Goal: Check status: Check status

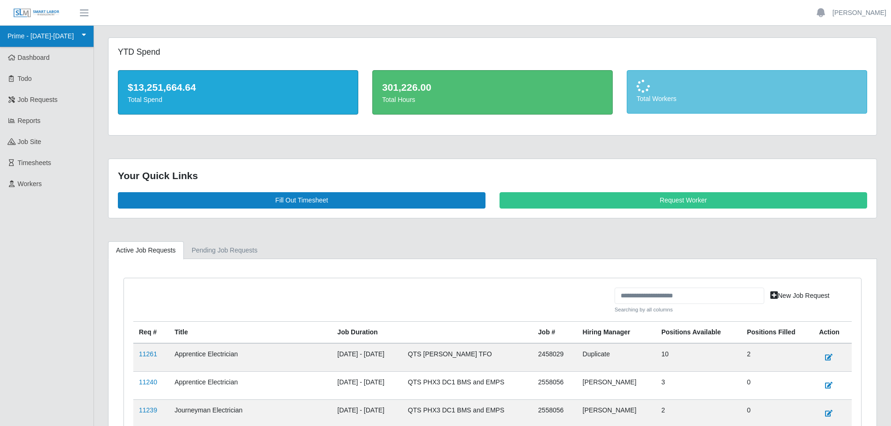
click at [23, 33] on link "Prime - [DATE]-[DATE]" at bounding box center [47, 37] width 94 height 22
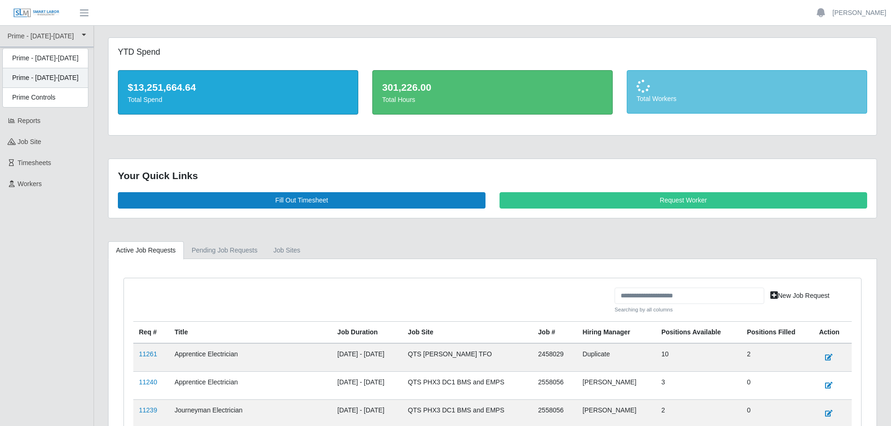
click at [66, 73] on div "Prime - [DATE]-[DATE]" at bounding box center [45, 78] width 85 height 20
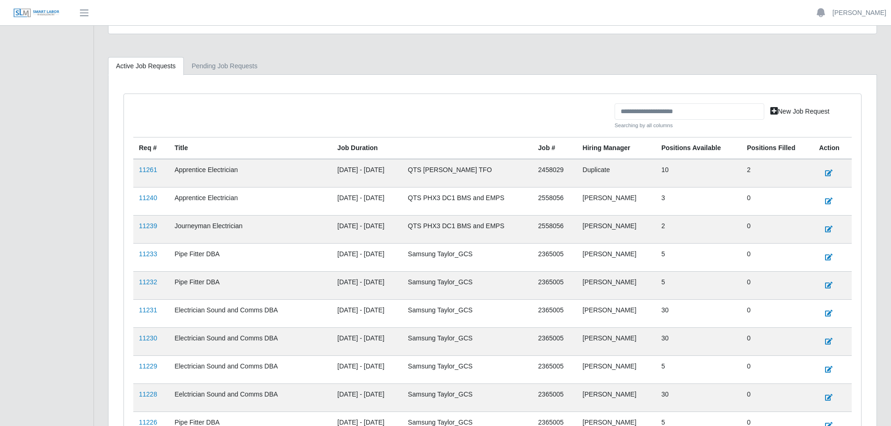
scroll to position [187, 0]
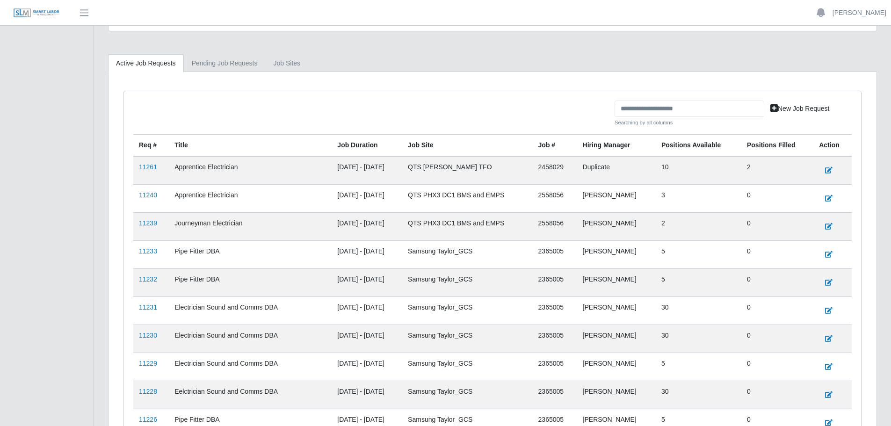
click at [152, 194] on link "11240" at bounding box center [148, 194] width 18 height 7
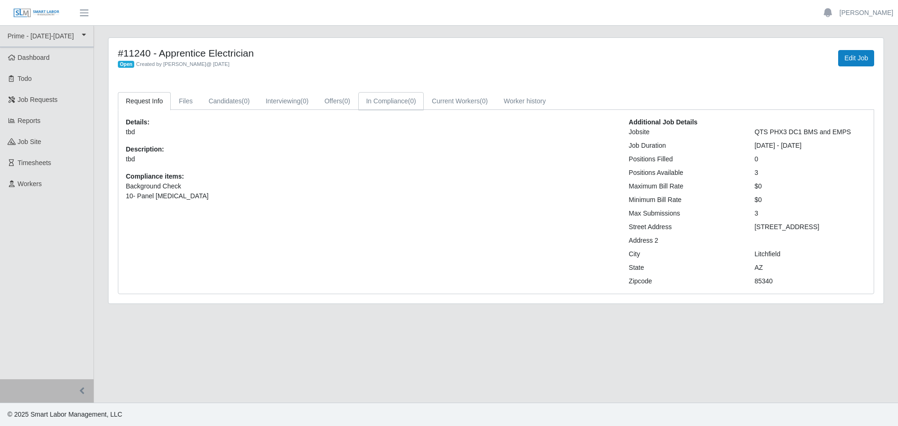
click at [386, 104] on link "In Compliance (0)" at bounding box center [391, 101] width 66 height 18
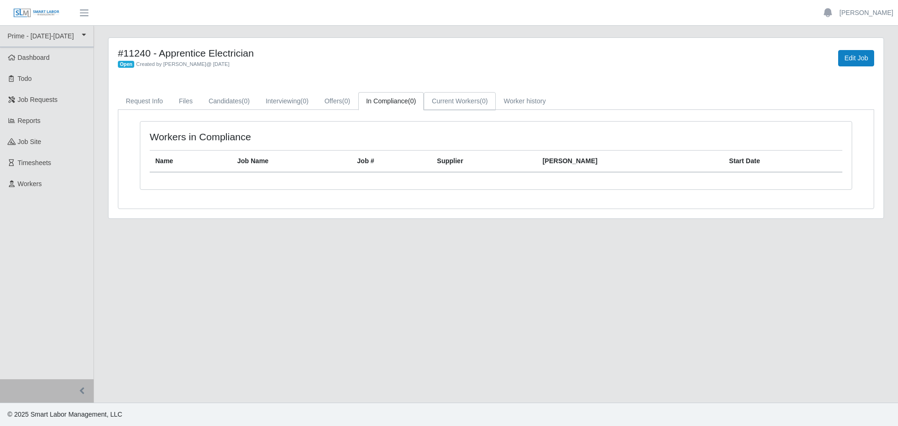
click at [444, 98] on link "Current Workers (0)" at bounding box center [460, 101] width 72 height 18
click at [550, 103] on link "Worker history" at bounding box center [525, 101] width 58 height 18
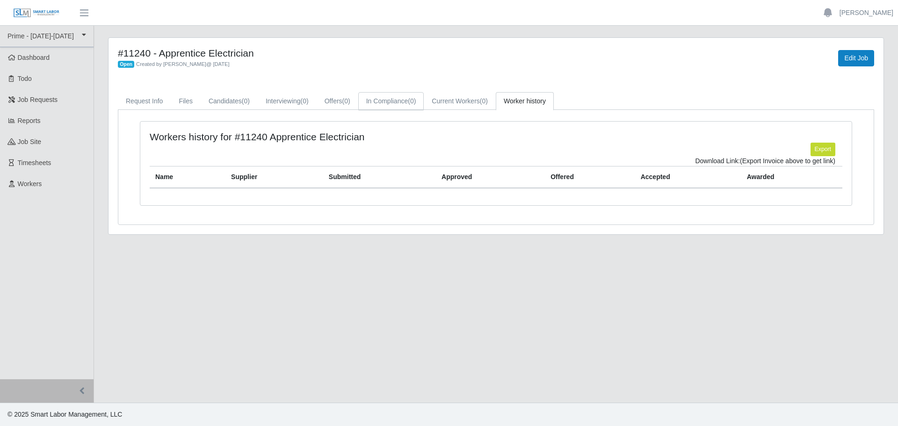
click at [383, 93] on link "In Compliance (0)" at bounding box center [391, 101] width 66 height 18
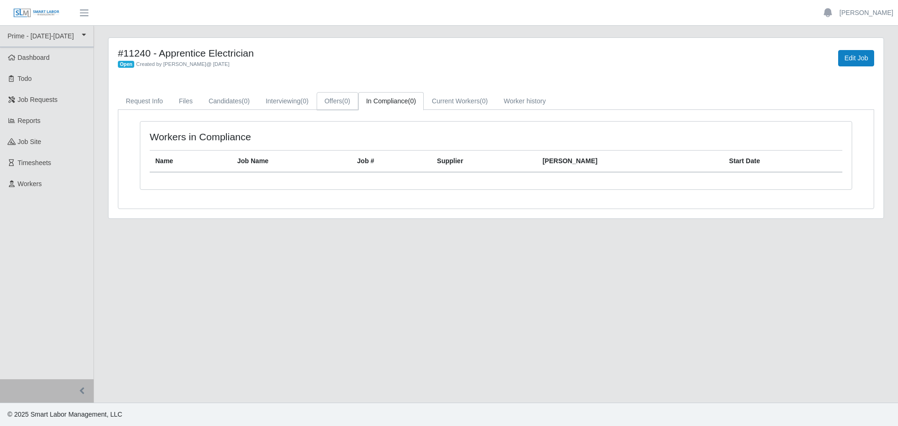
click at [327, 105] on link "Offers (0)" at bounding box center [338, 101] width 42 height 18
click at [283, 105] on link "Interviewing (0)" at bounding box center [287, 101] width 59 height 18
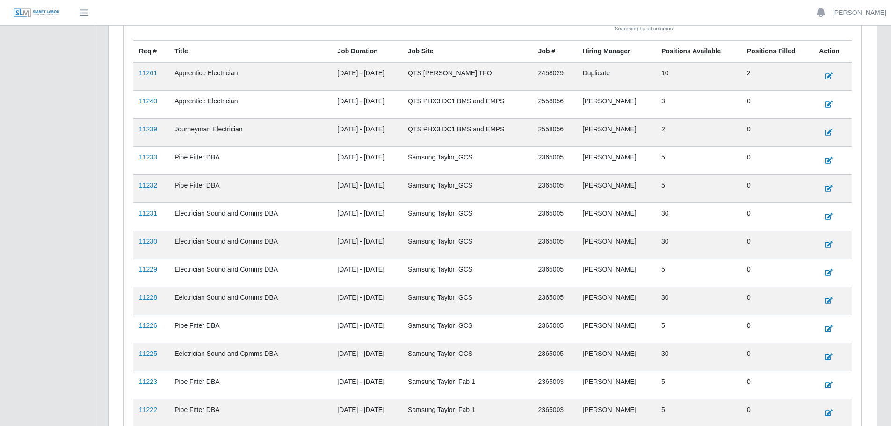
scroll to position [281, 0]
click at [143, 131] on link "11239" at bounding box center [148, 129] width 18 height 7
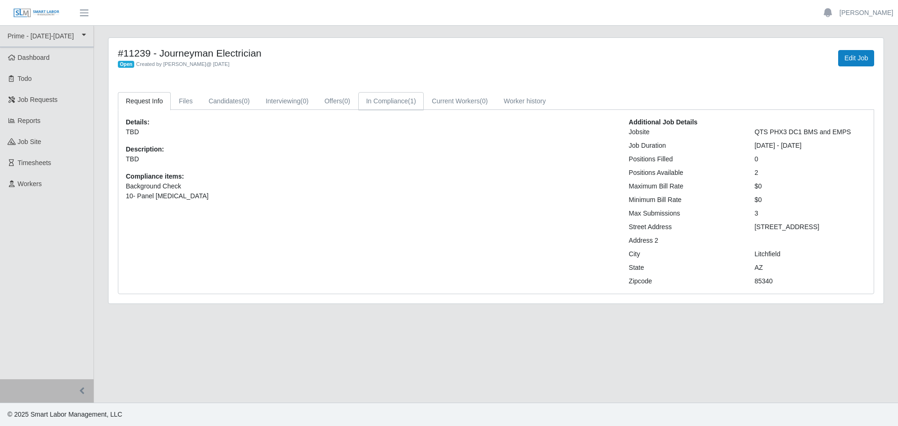
click at [403, 97] on link "In Compliance (1)" at bounding box center [391, 101] width 66 height 18
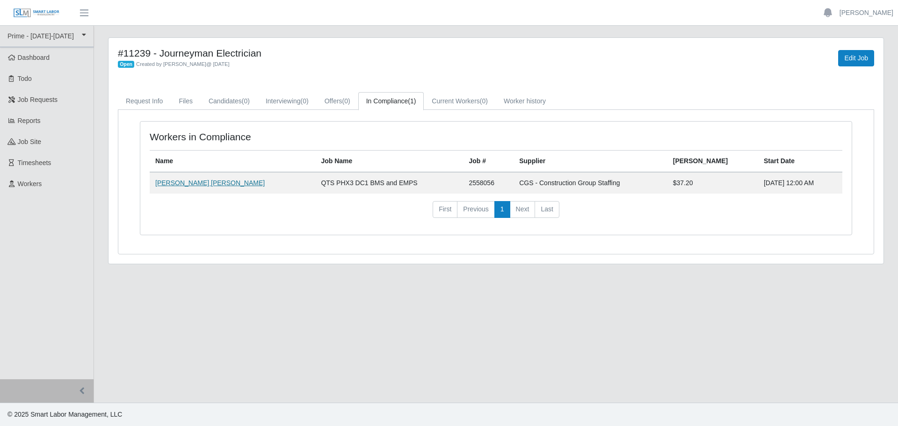
click at [191, 182] on link "Leah Ximena Hernandez Mendoza" at bounding box center [209, 182] width 109 height 7
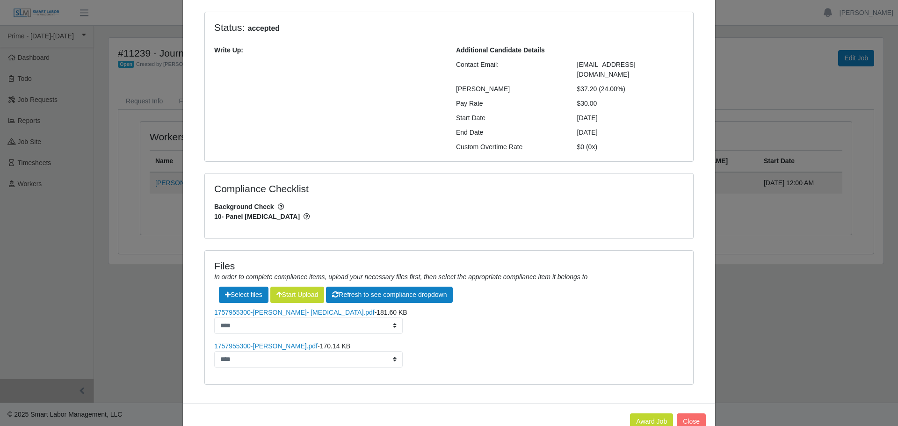
scroll to position [86, 0]
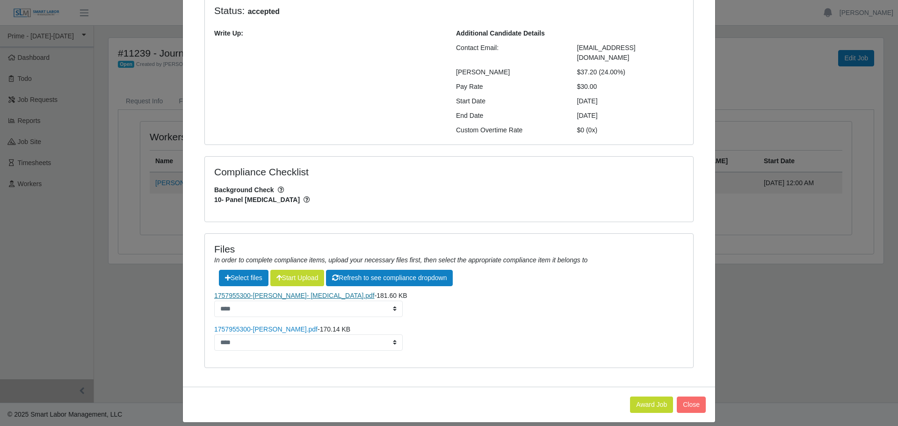
click at [270, 292] on link "1757955300-Leah- Drug screen.pdf" at bounding box center [294, 295] width 160 height 7
click at [221, 326] on link "1757955300-Leah- BG.pdf" at bounding box center [265, 329] width 103 height 7
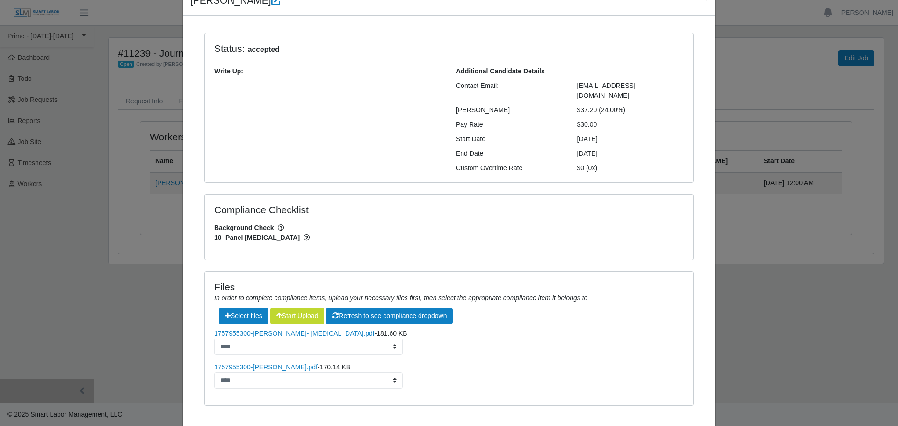
scroll to position [0, 0]
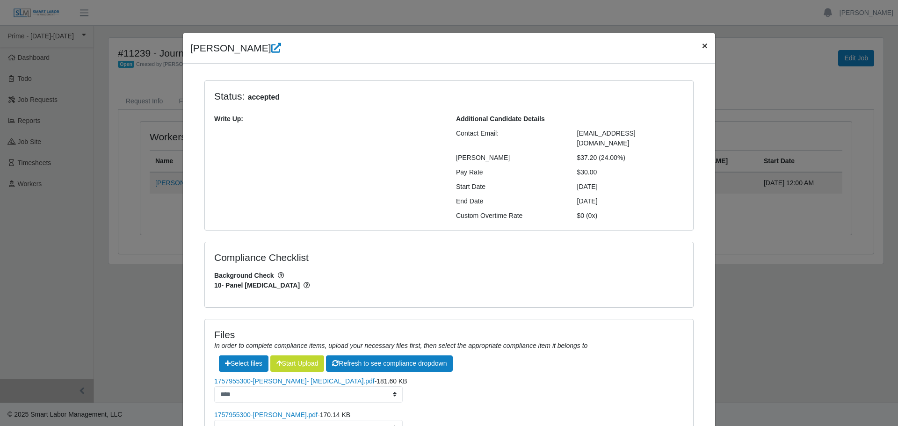
click at [704, 47] on button "×" at bounding box center [705, 45] width 21 height 25
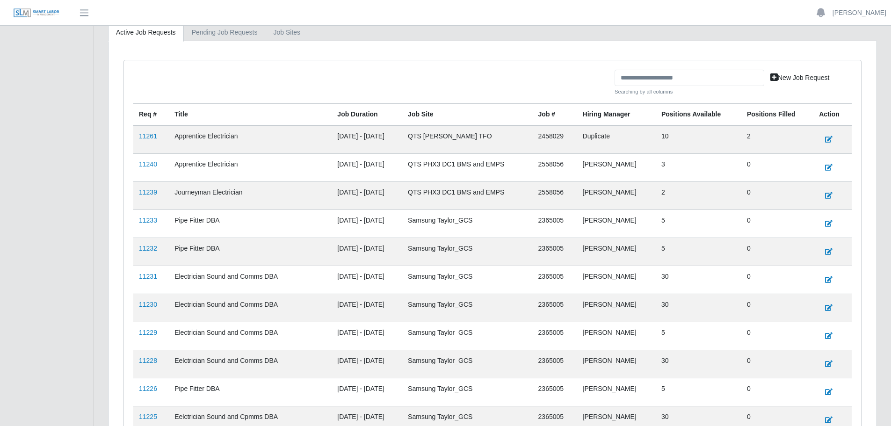
scroll to position [234, 0]
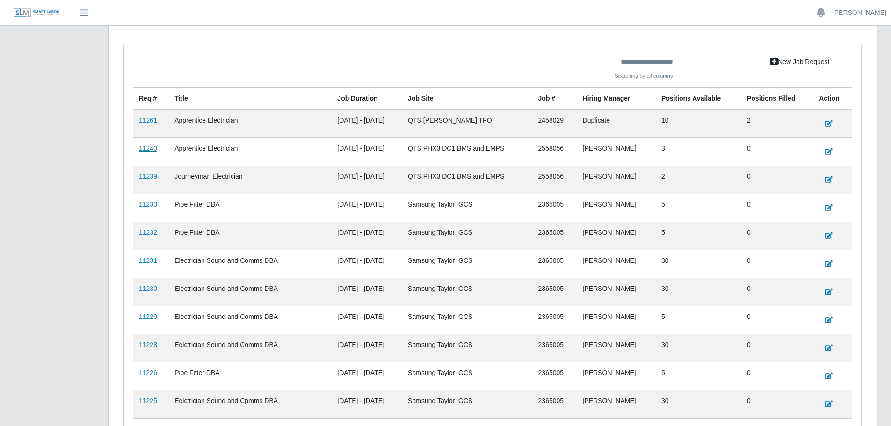
click at [147, 146] on link "11240" at bounding box center [148, 148] width 18 height 7
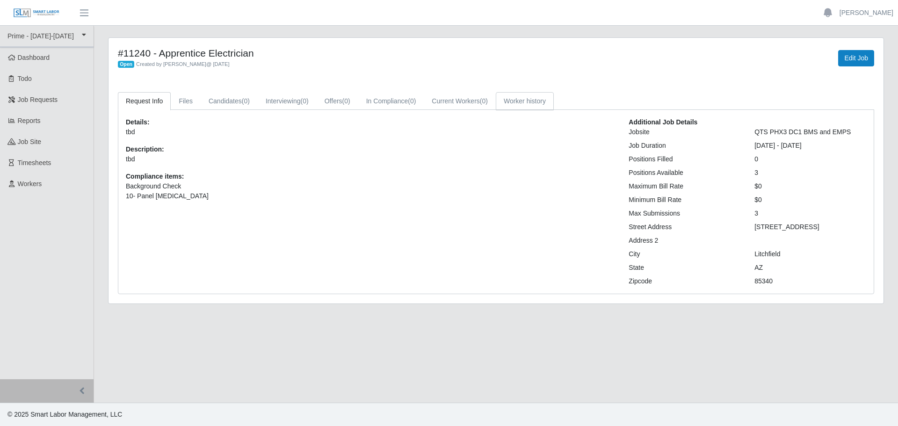
click at [538, 102] on link "Worker history" at bounding box center [525, 101] width 58 height 18
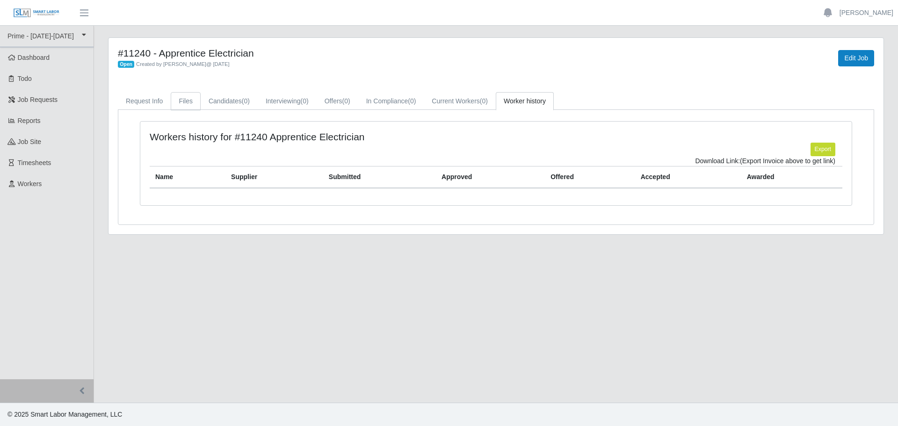
click at [173, 101] on link "Files" at bounding box center [186, 101] width 30 height 18
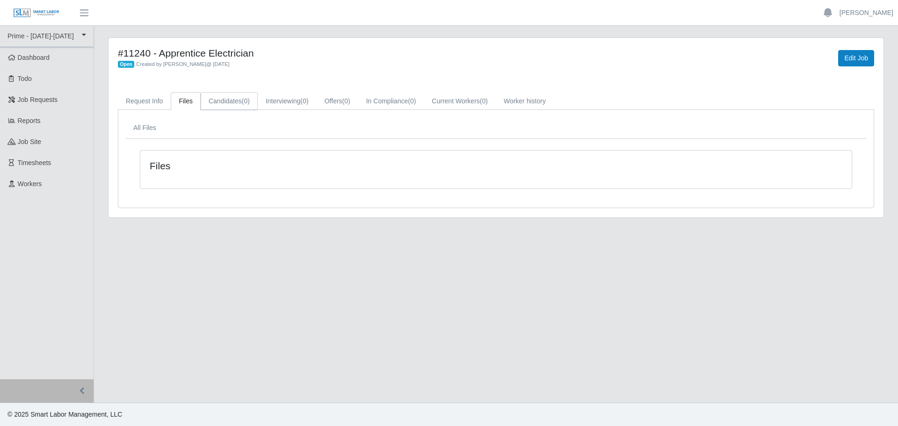
click at [219, 98] on link "Candidates (0)" at bounding box center [229, 101] width 57 height 18
click at [155, 105] on link "Request Info" at bounding box center [144, 101] width 53 height 18
